Goal: Navigation & Orientation: Find specific page/section

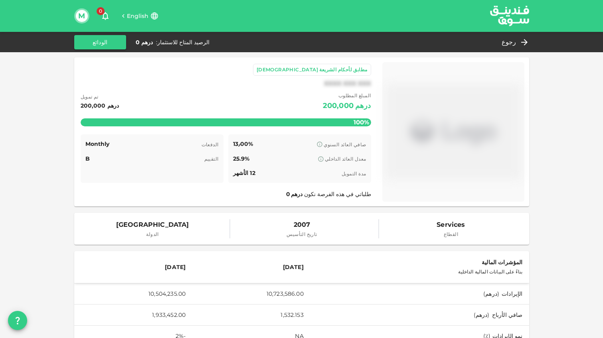
click at [102, 17] on icon "button" at bounding box center [106, 16] width 10 height 10
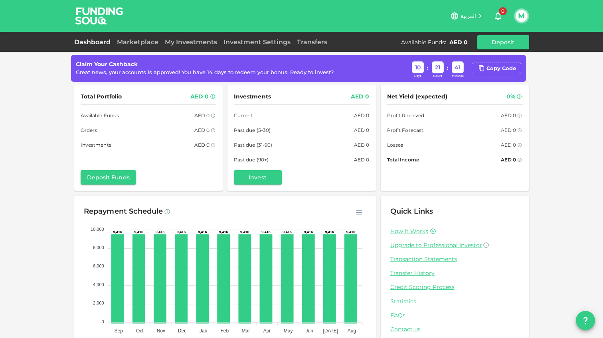
click at [106, 38] on link "Dashboard" at bounding box center [93, 42] width 39 height 8
